Goal: Check status: Check status

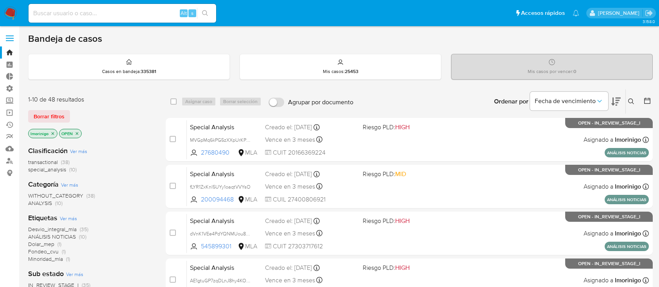
scroll to position [27, 0]
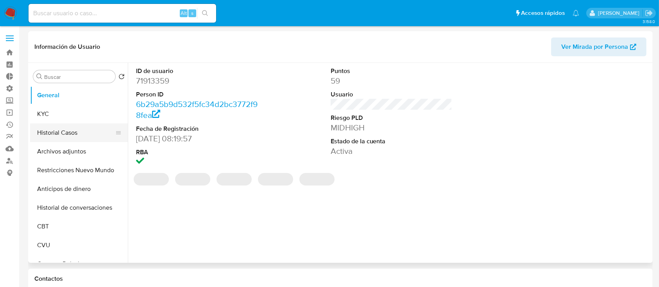
click at [55, 127] on button "Historial Casos" at bounding box center [75, 133] width 91 height 19
select select "10"
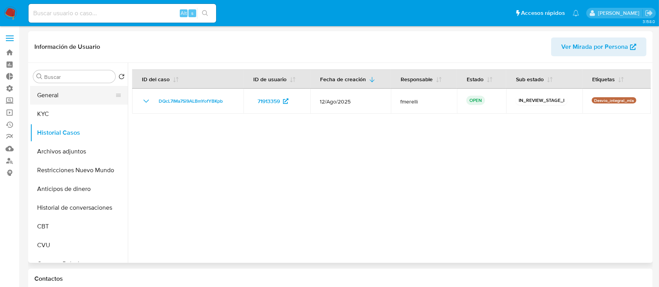
click at [94, 92] on button "General" at bounding box center [75, 95] width 91 height 19
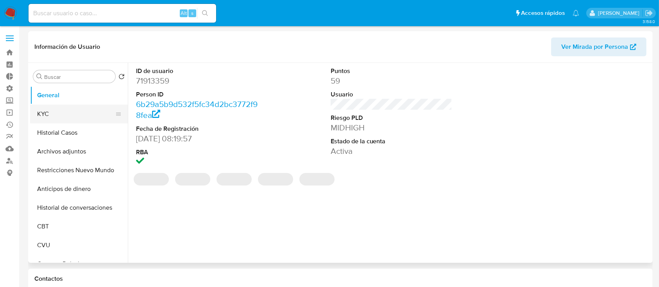
click at [71, 114] on button "KYC" at bounding box center [75, 114] width 91 height 19
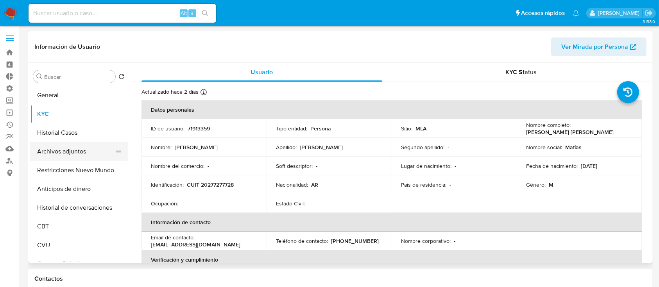
click at [69, 158] on button "Archivos adjuntos" at bounding box center [75, 151] width 91 height 19
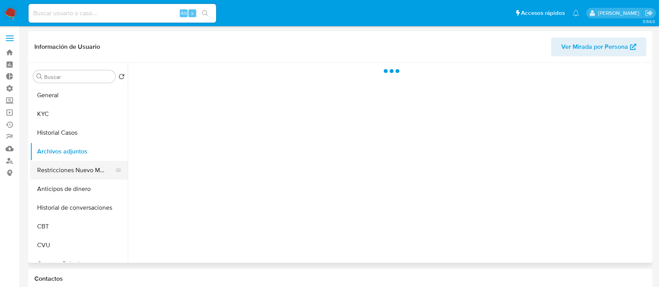
click at [71, 172] on button "Restricciones Nuevo Mundo" at bounding box center [75, 170] width 91 height 19
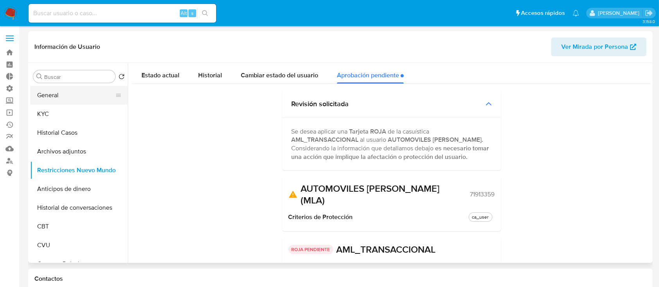
click at [63, 99] on button "General" at bounding box center [75, 95] width 91 height 19
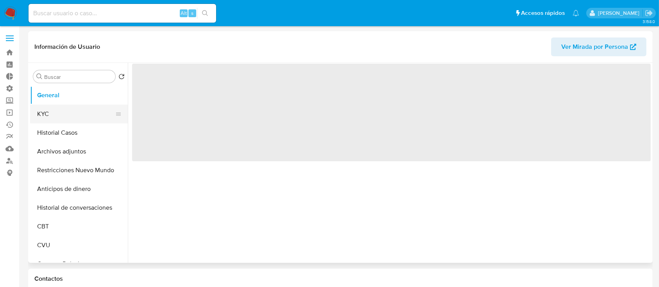
click at [68, 108] on button "KYC" at bounding box center [75, 114] width 91 height 19
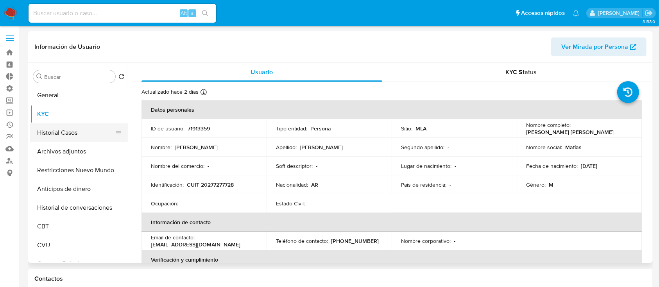
click at [81, 140] on button "Historial Casos" at bounding box center [75, 133] width 91 height 19
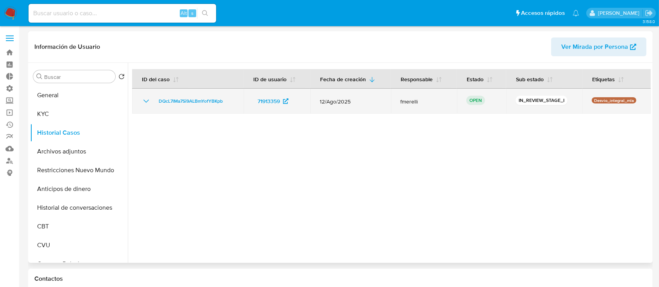
drag, startPoint x: 399, startPoint y: 102, endPoint x: 420, endPoint y: 104, distance: 20.8
click at [420, 104] on span "fmerelli" at bounding box center [423, 101] width 47 height 7
